Goal: Navigation & Orientation: Locate item on page

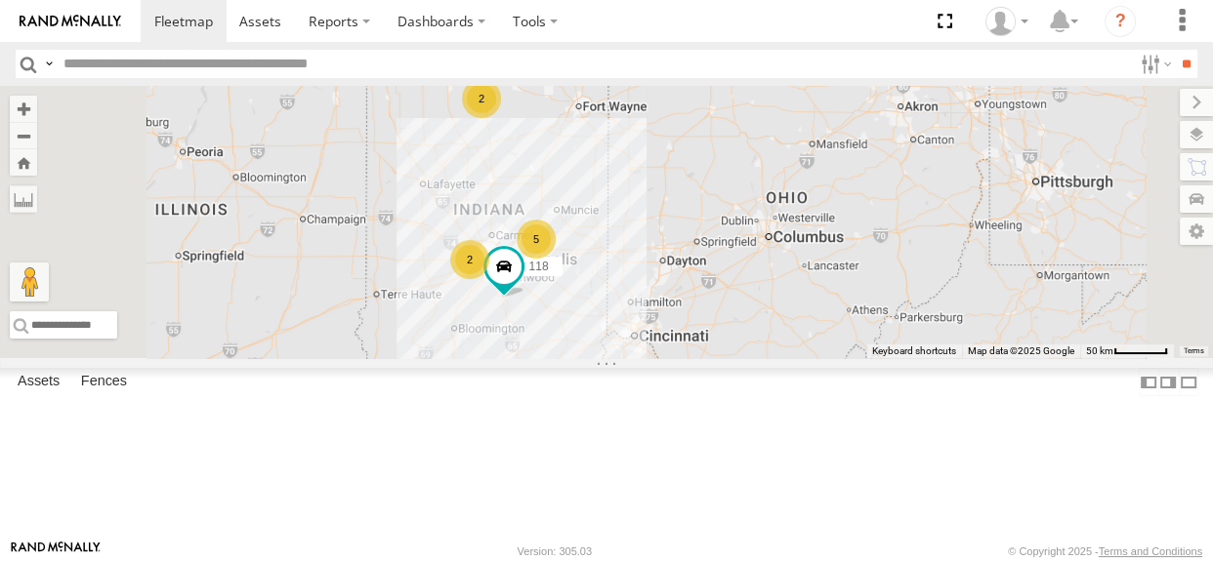
drag, startPoint x: 873, startPoint y: 218, endPoint x: 733, endPoint y: 245, distance: 142.3
click at [775, 264] on div "5 110 118 2 2" at bounding box center [606, 222] width 1213 height 272
click at [499, 118] on div "2" at bounding box center [479, 98] width 39 height 39
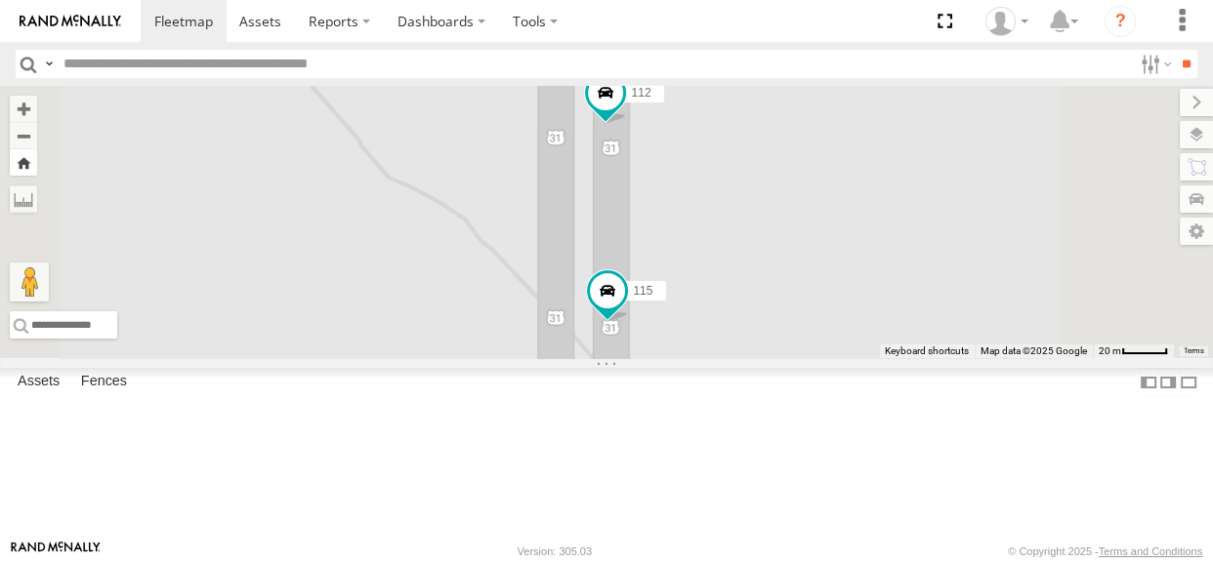
click at [37, 165] on button "Zoom Home" at bounding box center [23, 162] width 27 height 26
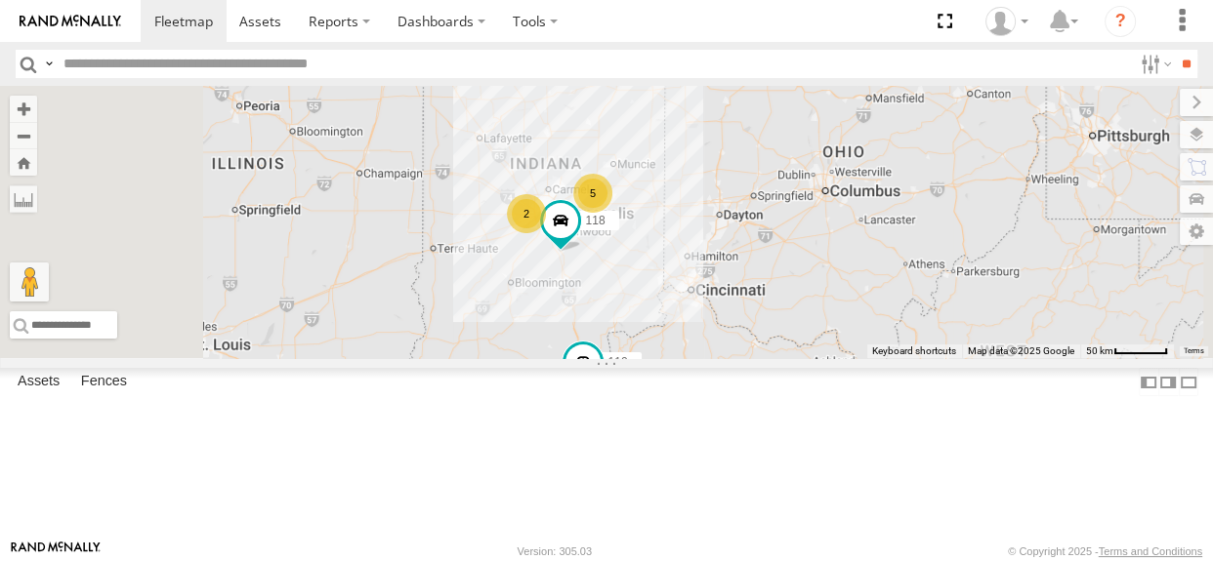
drag, startPoint x: 865, startPoint y: 374, endPoint x: 826, endPoint y: 373, distance: 39.1
click at [826, 358] on div "5 110 118 2 2" at bounding box center [606, 222] width 1213 height 272
click at [722, 313] on div "5 110 118 2 2" at bounding box center [606, 222] width 1213 height 272
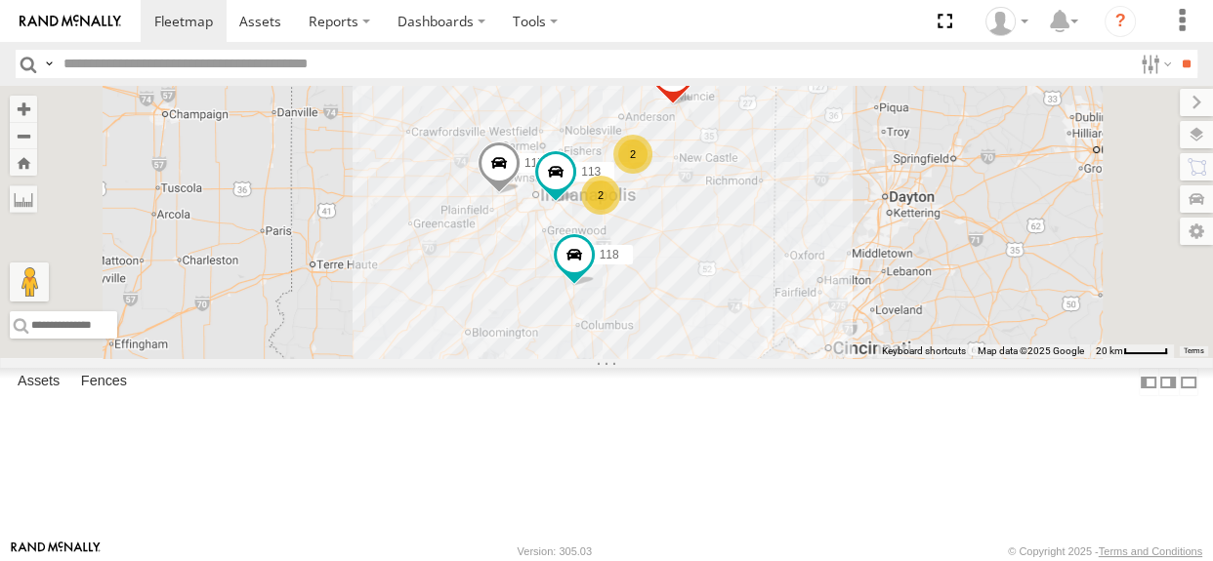
click at [620, 215] on div "2" at bounding box center [600, 195] width 39 height 39
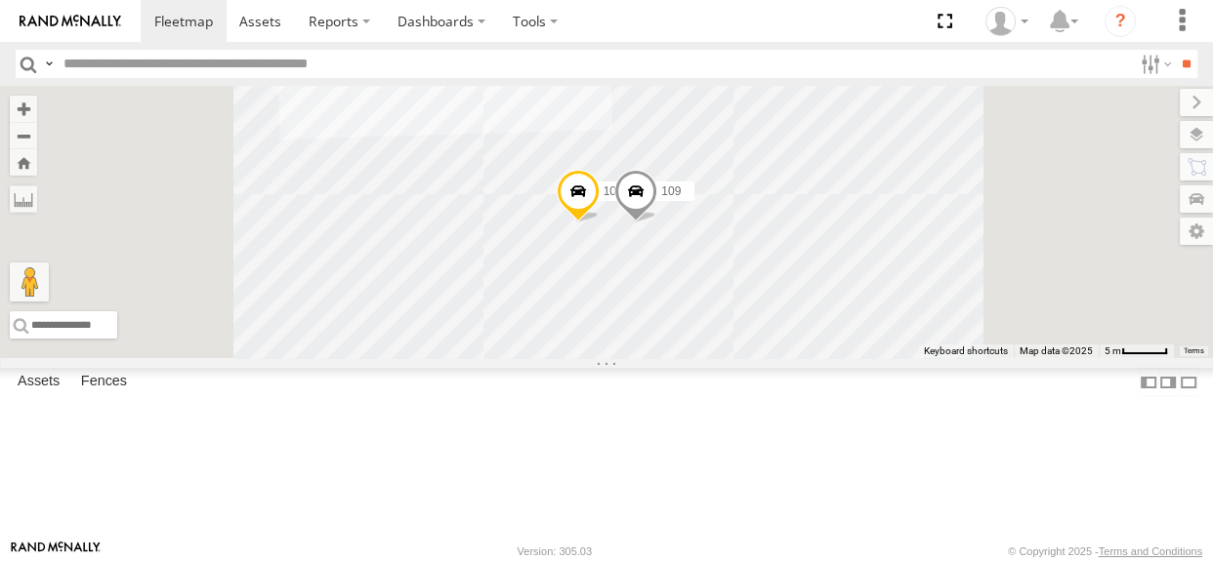
click at [599, 223] on span at bounding box center [577, 196] width 43 height 53
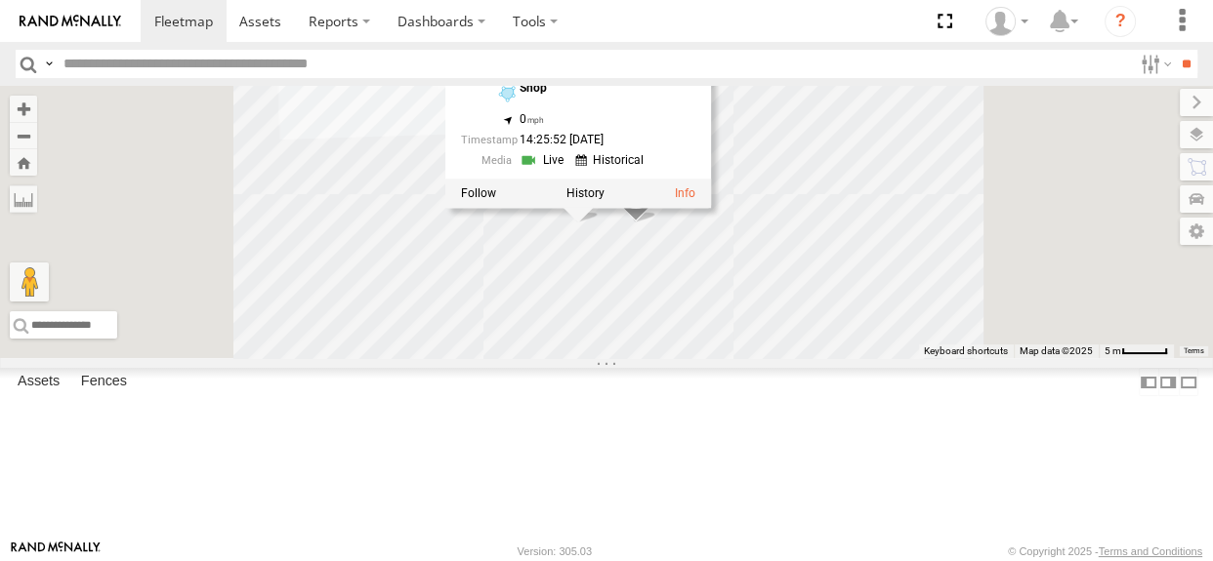
click at [849, 358] on div "110 118 117 111 113 108 109 108 All Assets Shop 39.76867 , -85.79657 0 14:25:52…" at bounding box center [606, 222] width 1213 height 272
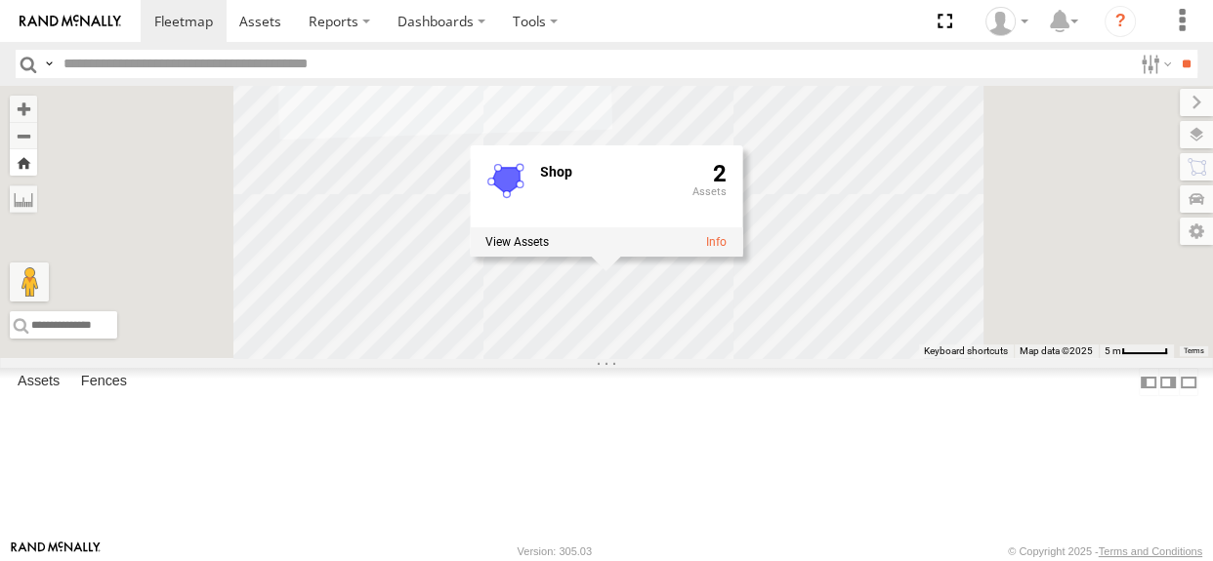
click at [37, 169] on button "Zoom Home" at bounding box center [23, 162] width 27 height 26
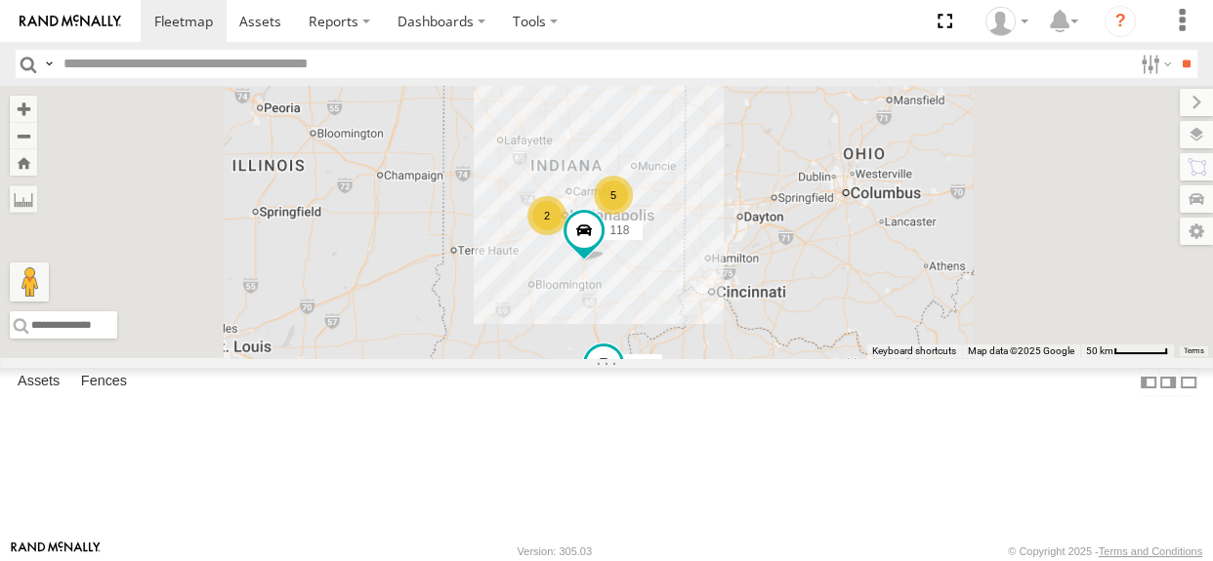
drag, startPoint x: 765, startPoint y: 254, endPoint x: 732, endPoint y: 258, distance: 33.4
click at [732, 258] on div "5 110 118 2 2" at bounding box center [606, 222] width 1213 height 272
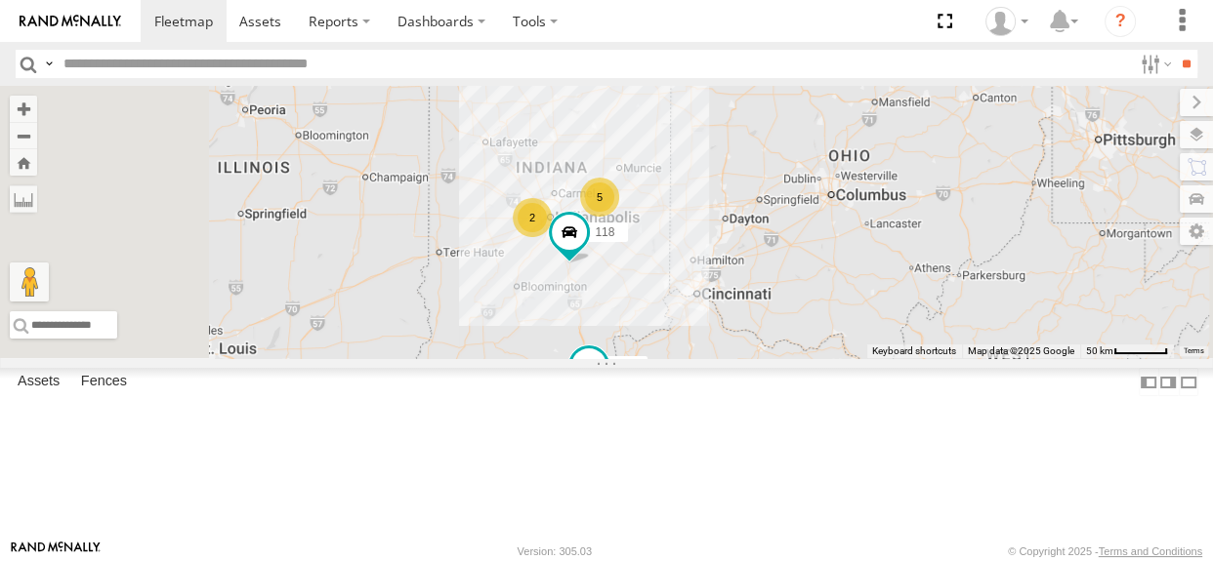
click at [563, 76] on div "2" at bounding box center [543, 56] width 39 height 39
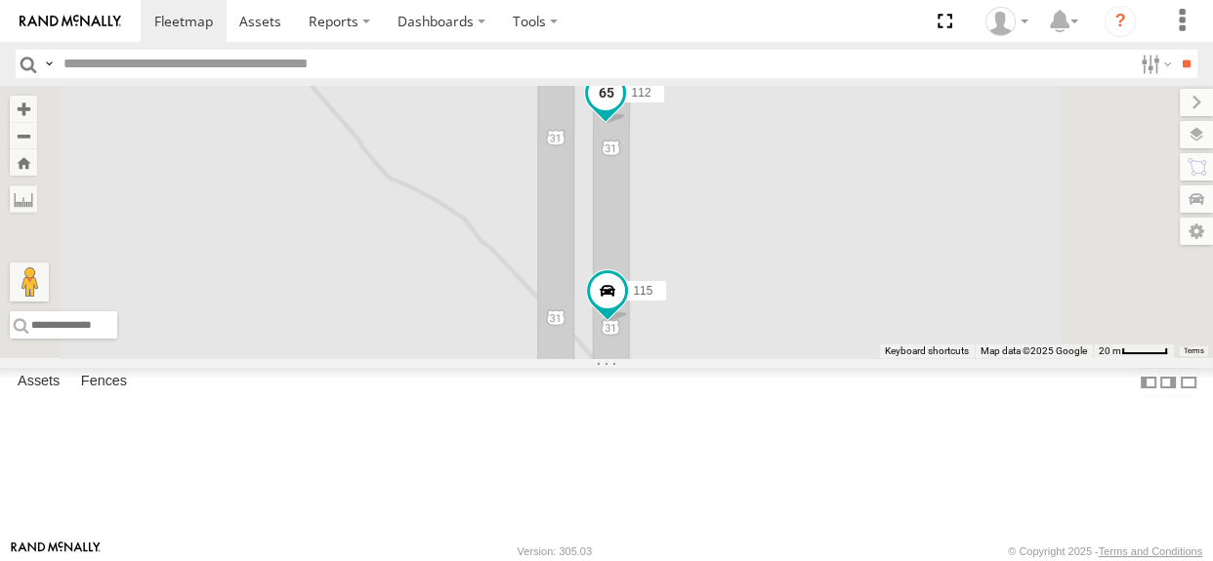
click at [623, 109] on span at bounding box center [605, 91] width 35 height 35
click at [632, 101] on label at bounding box center [613, 94] width 38 height 14
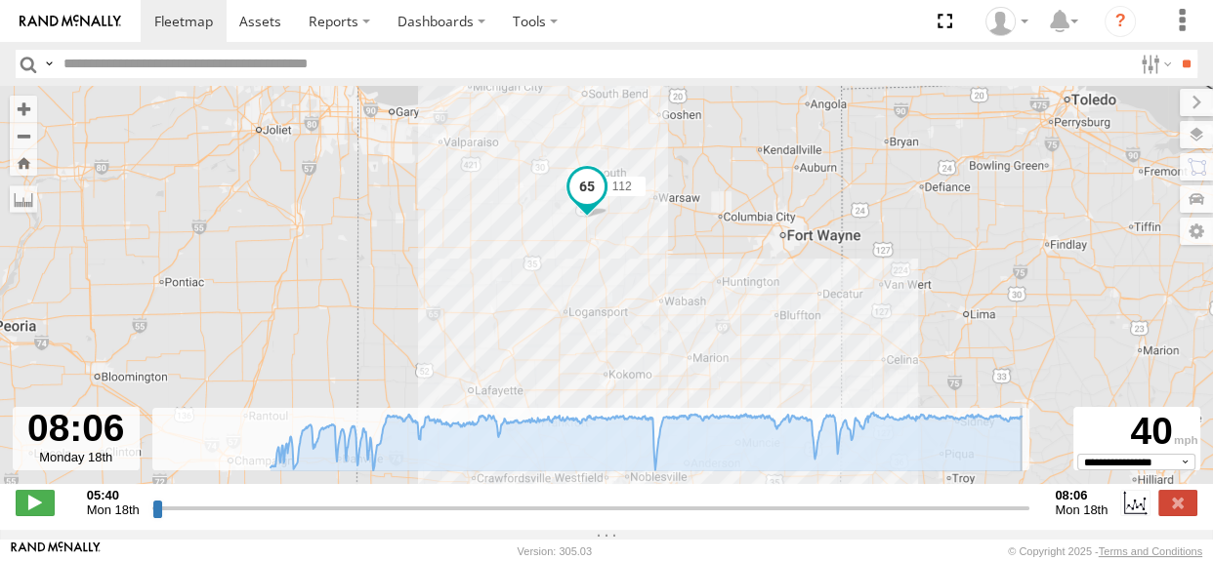
drag, startPoint x: 158, startPoint y: 515, endPoint x: 1060, endPoint y: 524, distance: 902.1
type input "**********"
click at [1030, 517] on input "range" at bounding box center [591, 508] width 878 height 19
click at [1178, 513] on label at bounding box center [1177, 502] width 39 height 25
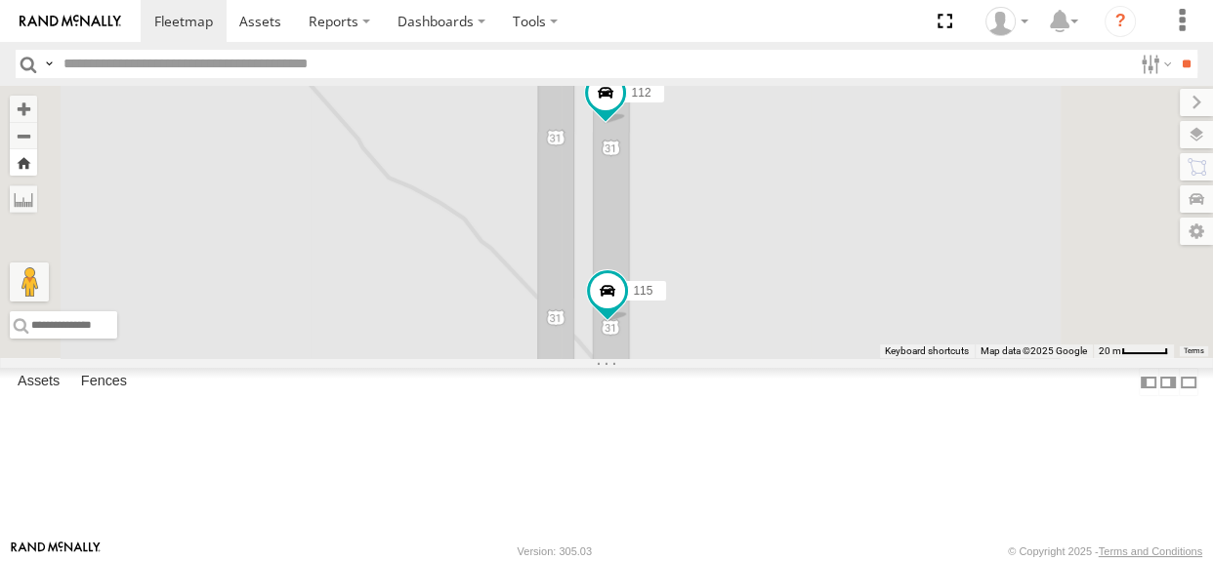
click at [37, 162] on button "Zoom Home" at bounding box center [23, 162] width 27 height 26
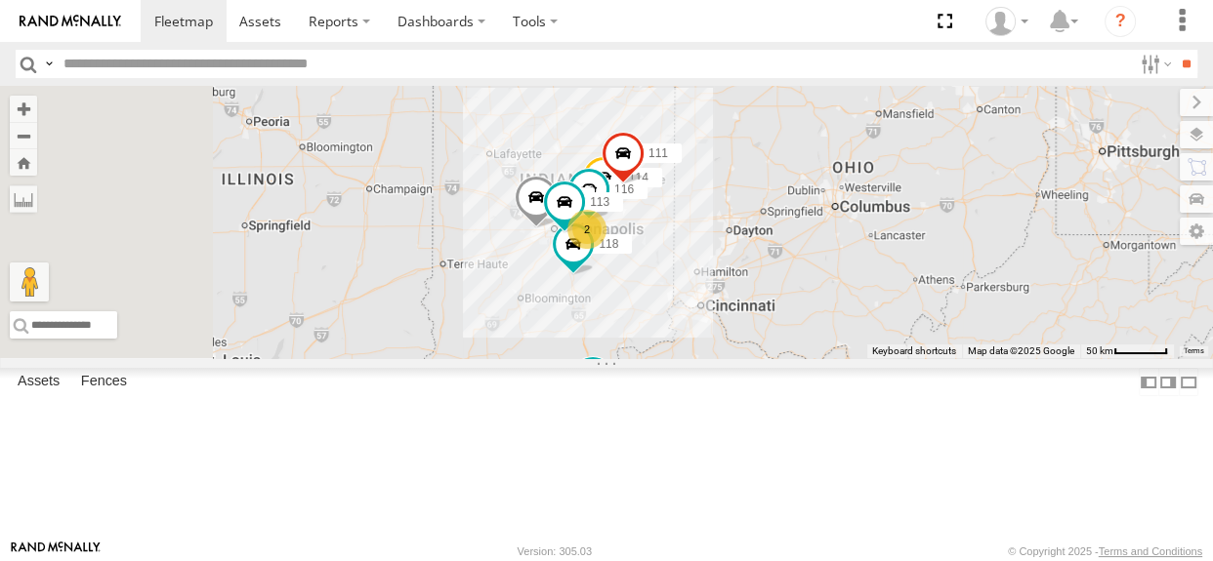
drag, startPoint x: 743, startPoint y: 292, endPoint x: 713, endPoint y: 309, distance: 34.5
click at [713, 309] on div "114 116 110 118 2 115 117 111 112 113" at bounding box center [606, 222] width 1213 height 272
